Goal: Find specific page/section: Find specific page/section

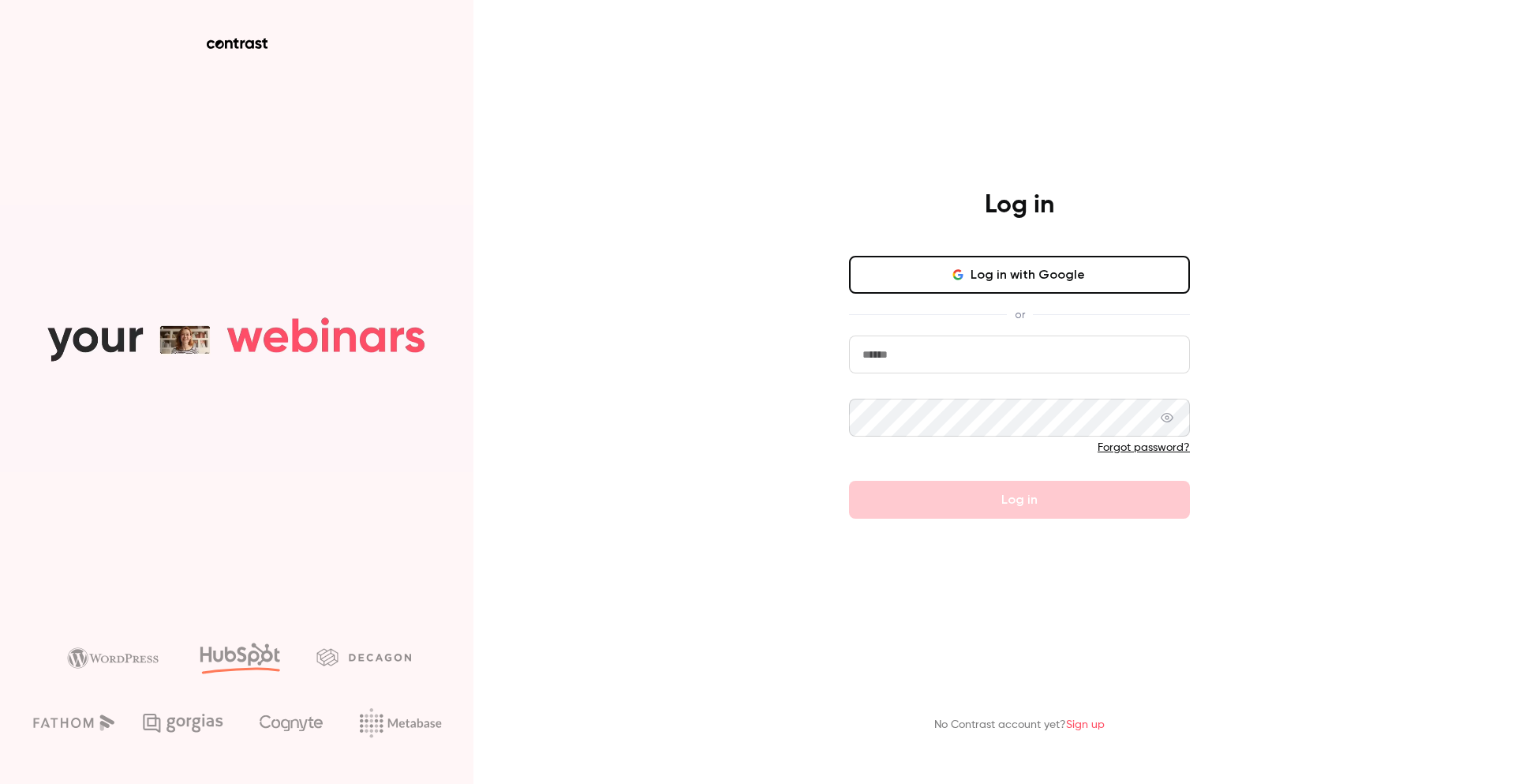
click at [962, 269] on icon "button" at bounding box center [958, 271] width 8 height 4
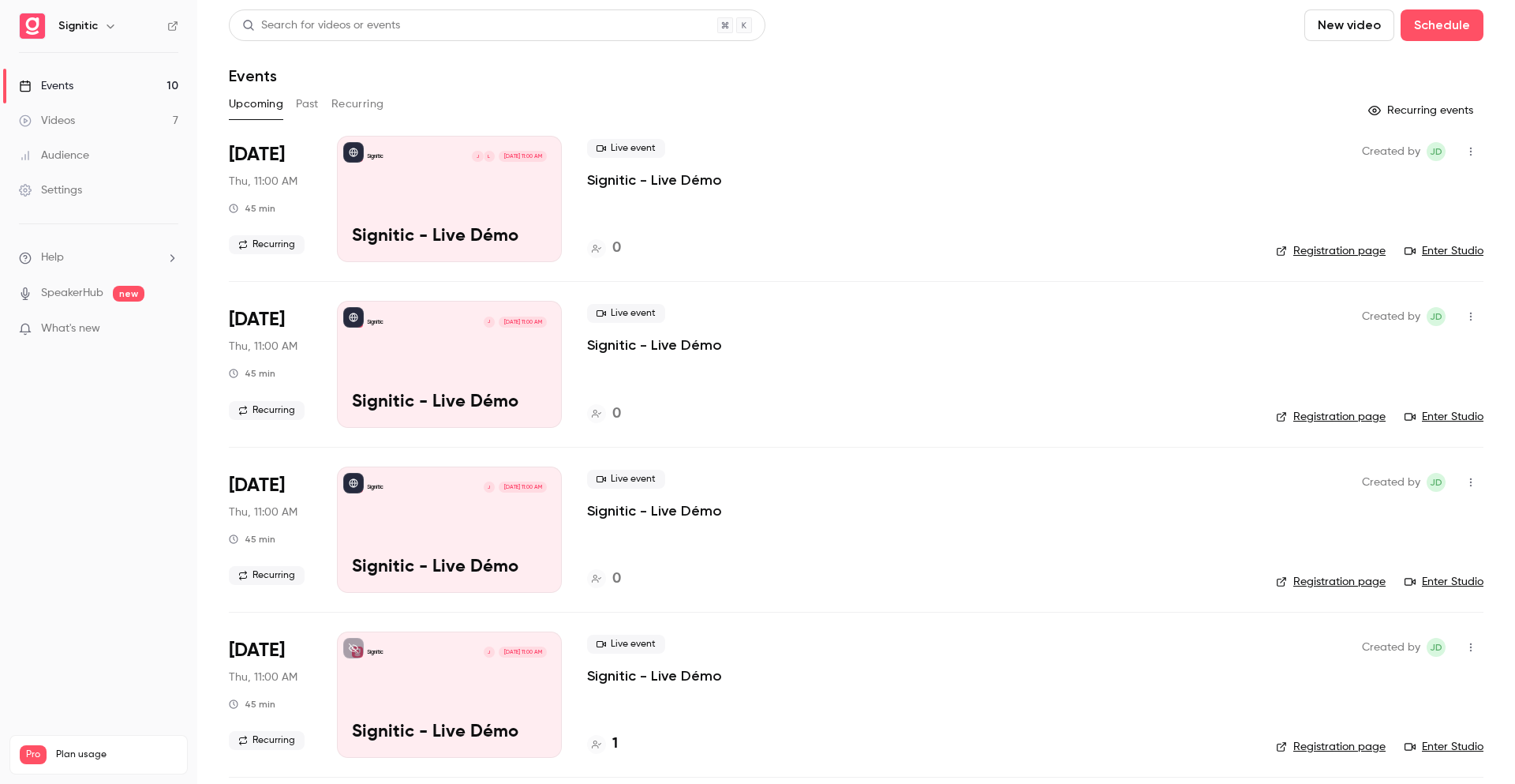
click at [640, 182] on p "Signitic - Live Démo" at bounding box center [654, 180] width 135 height 19
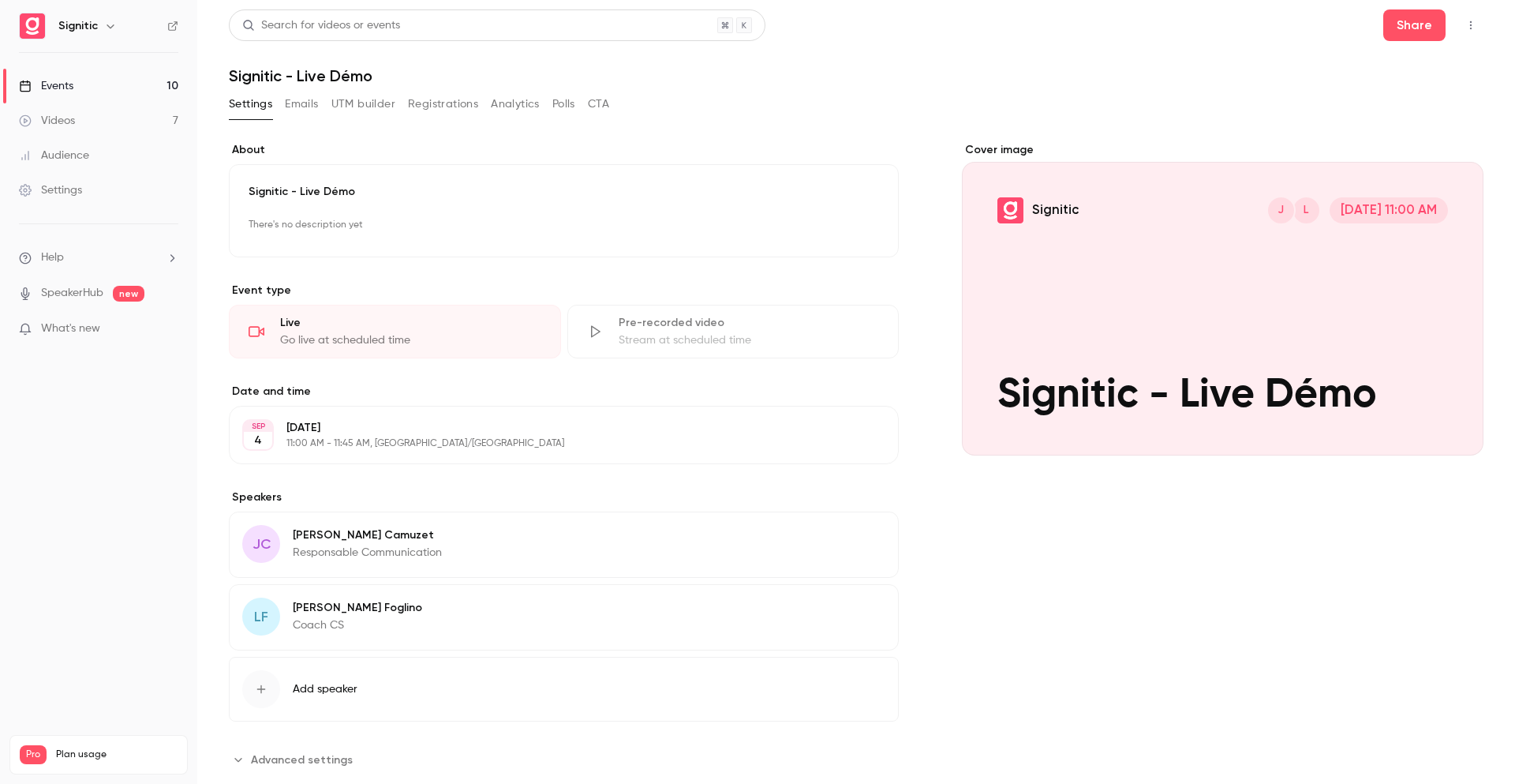
click at [449, 94] on button "Registrations" at bounding box center [443, 104] width 70 height 25
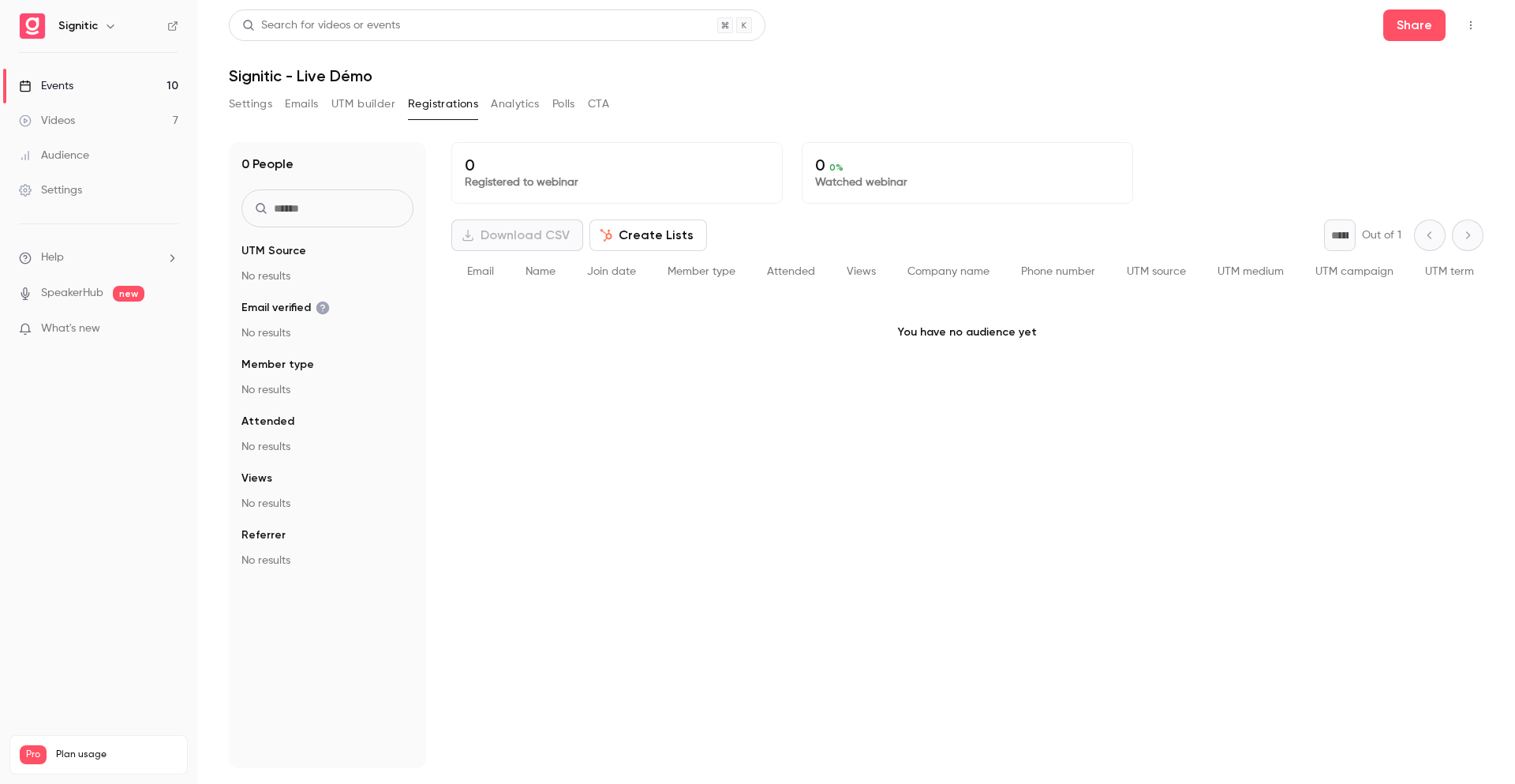
click at [262, 104] on button "Settings" at bounding box center [250, 104] width 44 height 25
